Goal: Task Accomplishment & Management: Use online tool/utility

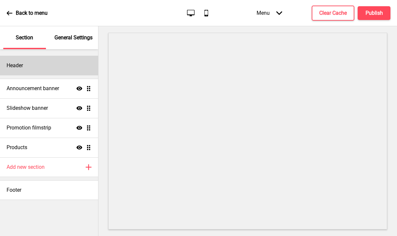
click at [49, 63] on div "Header" at bounding box center [49, 66] width 98 height 20
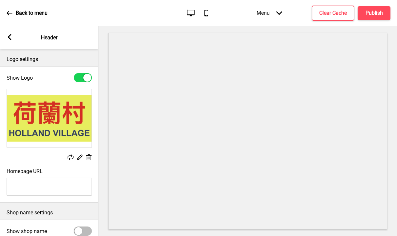
click at [12, 37] on rect at bounding box center [10, 37] width 6 height 6
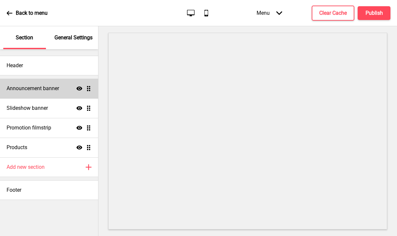
click at [36, 87] on h4 "Announcement banner" at bounding box center [33, 88] width 52 height 7
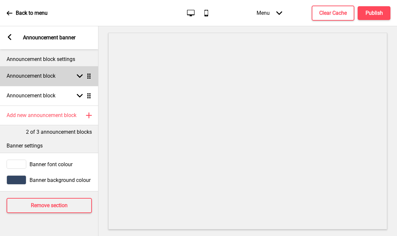
click at [55, 80] on div "Announcement block Arrow down Drag" at bounding box center [49, 76] width 98 height 20
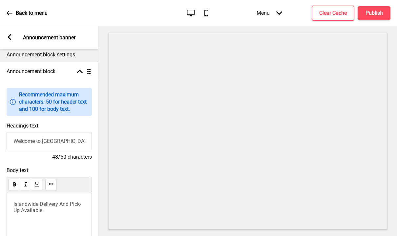
scroll to position [0, 0]
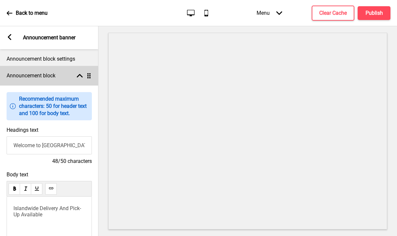
click at [55, 72] on h4 "Announcement block" at bounding box center [31, 75] width 49 height 7
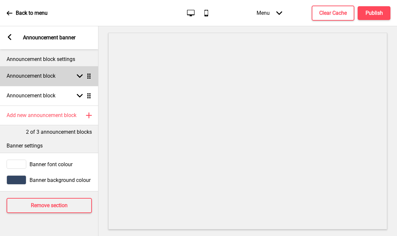
scroll to position [0, 0]
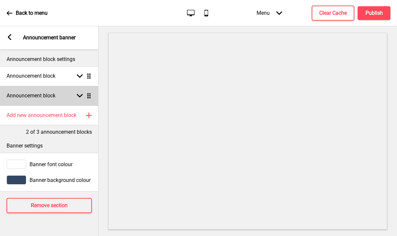
click at [56, 92] on div "Announcement block Arrow down Drag" at bounding box center [49, 96] width 98 height 20
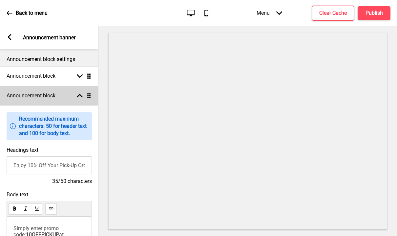
click at [59, 95] on div "Announcement block Arrow up Drag" at bounding box center [49, 96] width 98 height 20
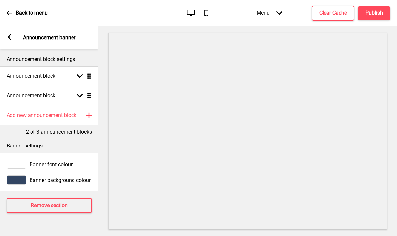
click at [10, 37] on rect at bounding box center [10, 37] width 6 height 6
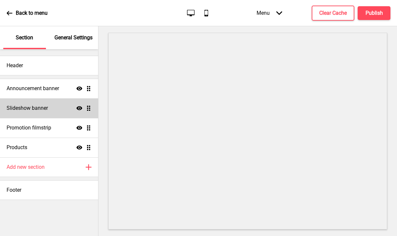
click at [34, 108] on h4 "Slideshow banner" at bounding box center [27, 108] width 41 height 7
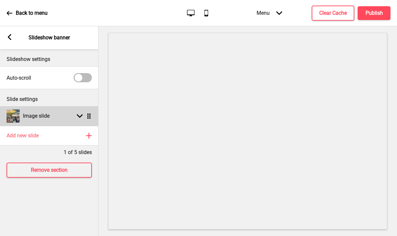
click at [58, 113] on div "Image slide Arrow down Drag" at bounding box center [49, 116] width 98 height 20
